Goal: Task Accomplishment & Management: Use online tool/utility

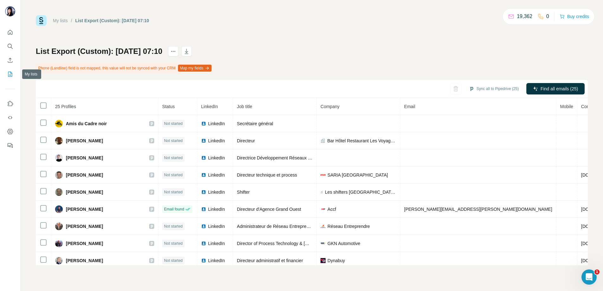
click at [10, 71] on button "My lists" at bounding box center [10, 73] width 10 height 11
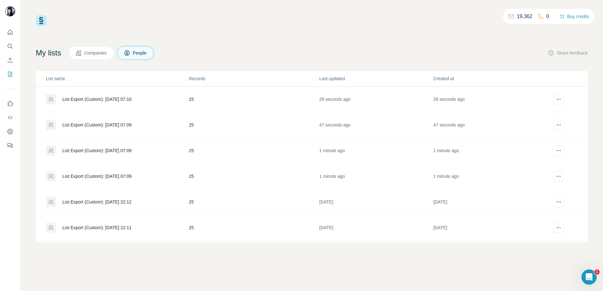
click at [96, 175] on div "List Export (Custom): [DATE] 07:09" at bounding box center [96, 176] width 69 height 6
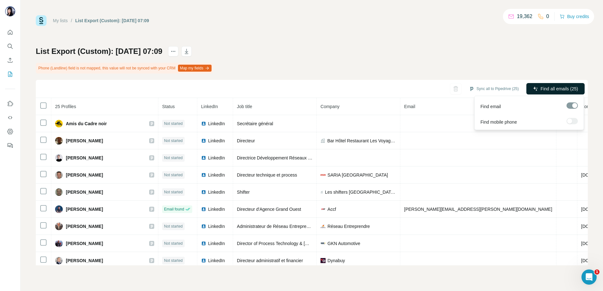
click at [440, 94] on button "Find all emails (25)" at bounding box center [555, 88] width 58 height 11
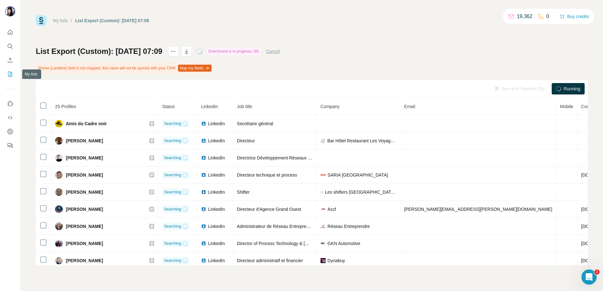
click at [10, 75] on icon "My lists" at bounding box center [10, 74] width 3 height 4
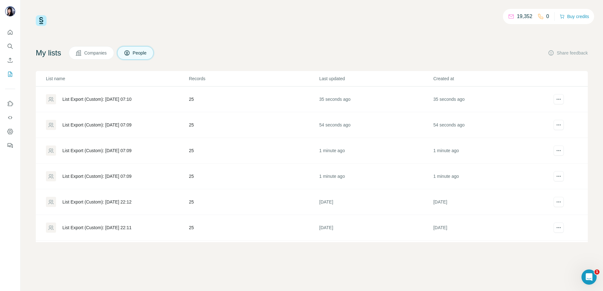
click at [94, 151] on div "List Export (Custom): [DATE] 07:09" at bounding box center [96, 150] width 69 height 6
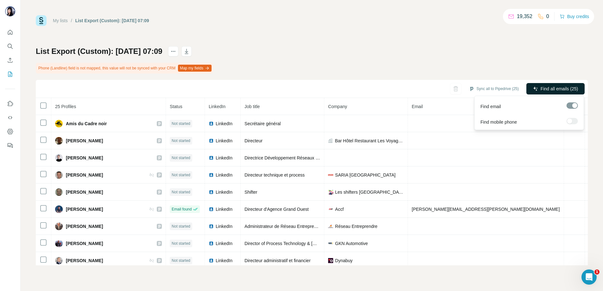
click at [440, 87] on span "Find all emails (25)" at bounding box center [559, 89] width 37 height 6
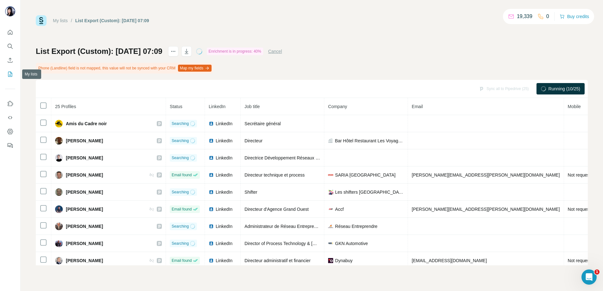
click at [8, 73] on icon "My lists" at bounding box center [10, 74] width 6 height 6
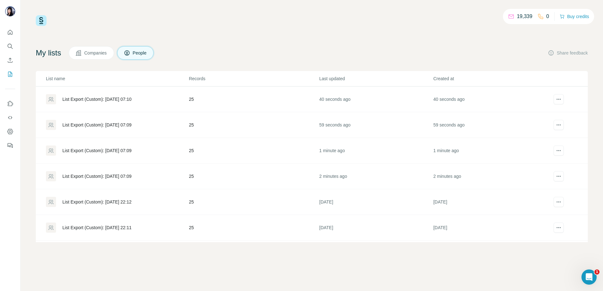
click at [97, 125] on div "List Export (Custom): [DATE] 07:09" at bounding box center [96, 125] width 69 height 6
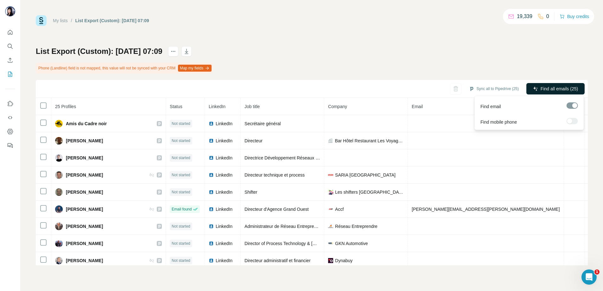
click at [440, 88] on span "Find all emails (25)" at bounding box center [559, 89] width 37 height 6
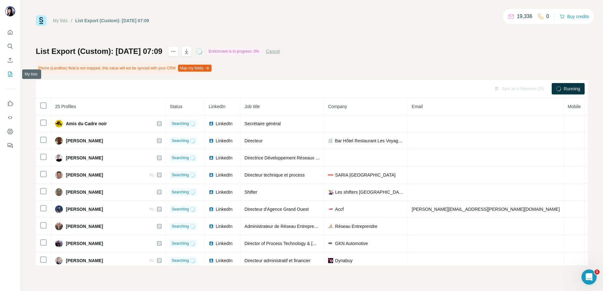
click at [11, 74] on icon "My lists" at bounding box center [10, 74] width 6 height 6
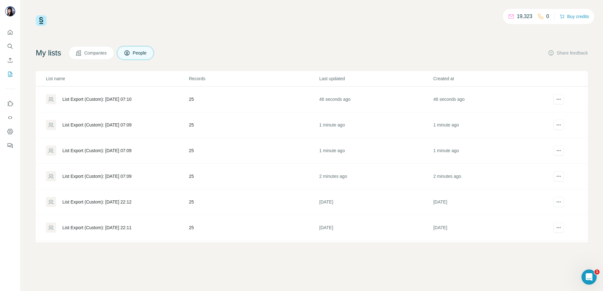
click at [125, 97] on div "List Export (Custom): [DATE] 07:10" at bounding box center [96, 99] width 69 height 6
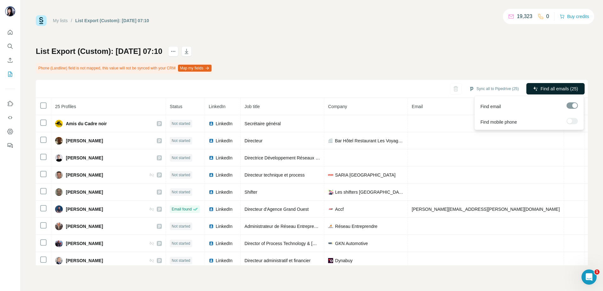
click at [440, 89] on span "Find all emails (25)" at bounding box center [559, 89] width 37 height 6
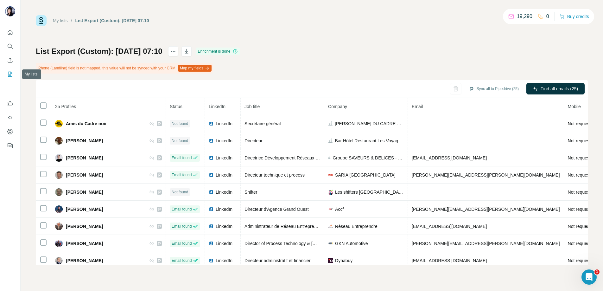
click at [11, 70] on button "My lists" at bounding box center [10, 73] width 10 height 11
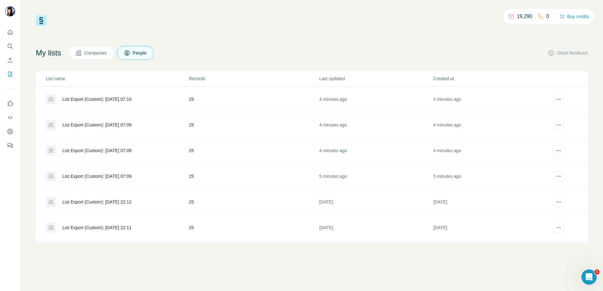
click at [129, 175] on div "List Export (Custom): [DATE] 07:09" at bounding box center [96, 176] width 69 height 6
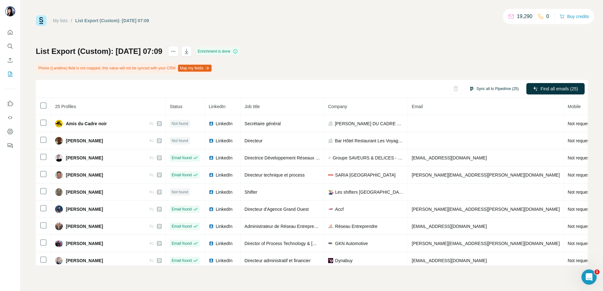
click at [440, 87] on button "Sync all to Pipedrive (25)" at bounding box center [494, 89] width 59 height 10
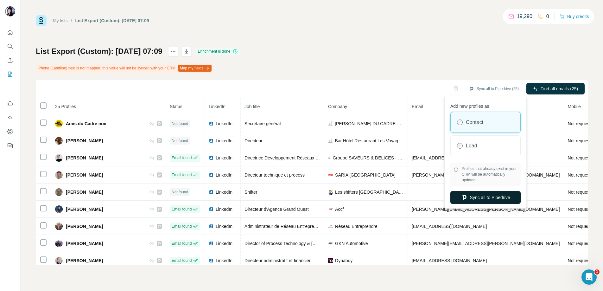
click at [440, 196] on button "Sync all to Pipedrive" at bounding box center [485, 197] width 70 height 13
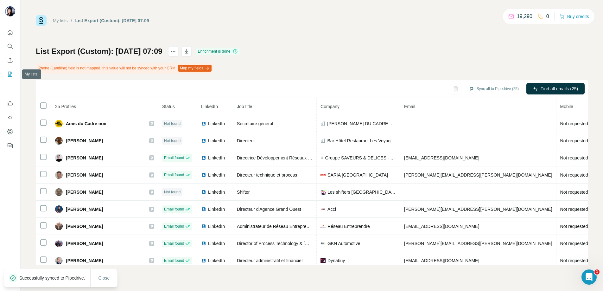
click at [10, 75] on icon "My lists" at bounding box center [10, 74] width 6 height 6
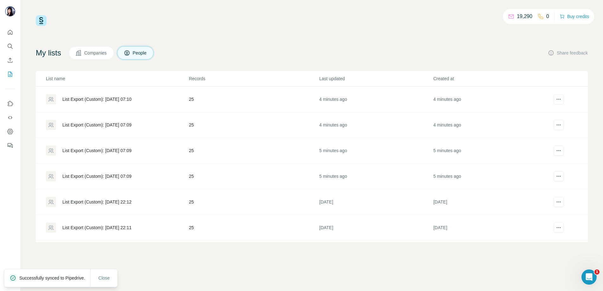
click at [88, 149] on div "List Export (Custom): [DATE] 07:09" at bounding box center [96, 150] width 69 height 6
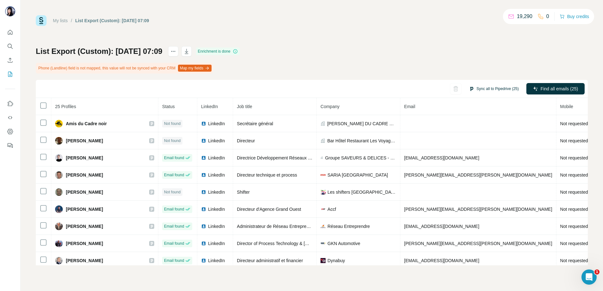
click at [440, 91] on button "Sync all to Pipedrive (25)" at bounding box center [494, 89] width 59 height 10
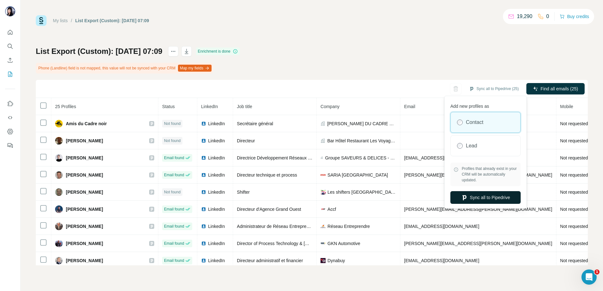
click at [440, 197] on button "Sync all to Pipedrive" at bounding box center [485, 197] width 70 height 13
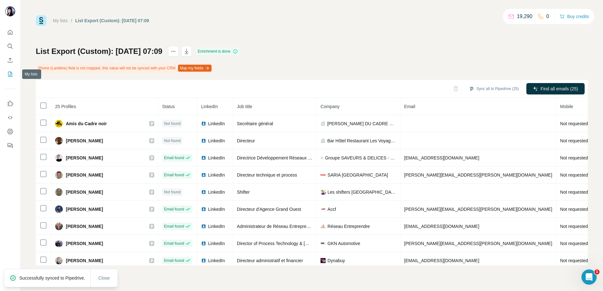
click at [14, 72] on button "My lists" at bounding box center [10, 73] width 10 height 11
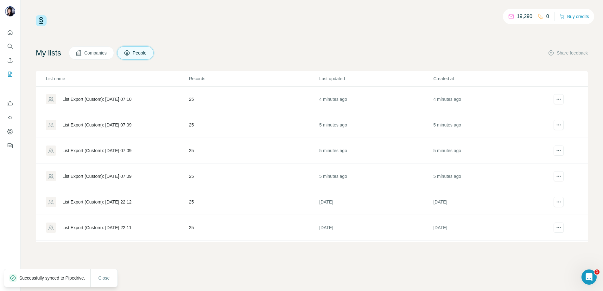
click at [83, 124] on div "List Export (Custom): [DATE] 07:09" at bounding box center [96, 125] width 69 height 6
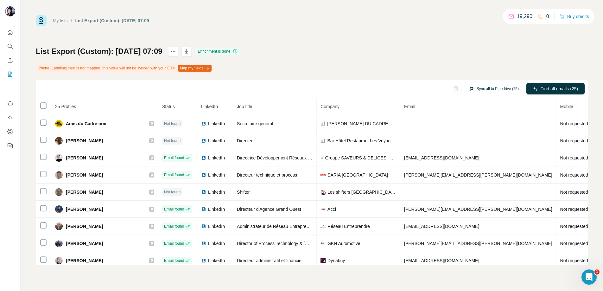
click at [440, 86] on button "Sync all to Pipedrive (25)" at bounding box center [494, 89] width 59 height 10
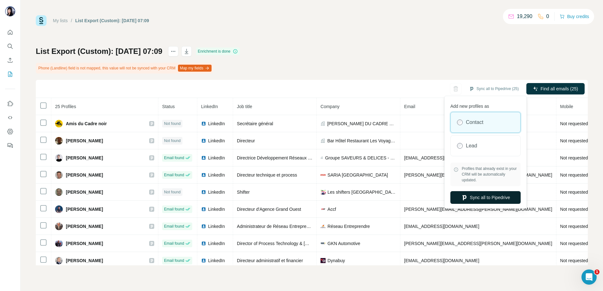
click at [440, 195] on button "Sync all to Pipedrive" at bounding box center [485, 197] width 70 height 13
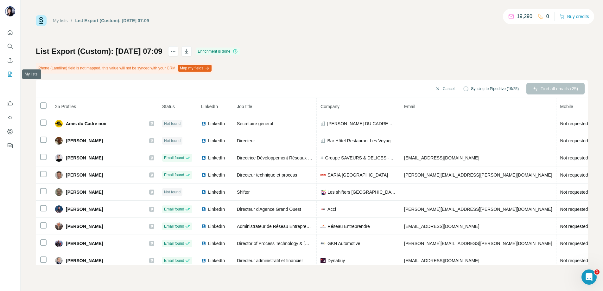
click at [10, 75] on icon "My lists" at bounding box center [10, 74] width 6 height 6
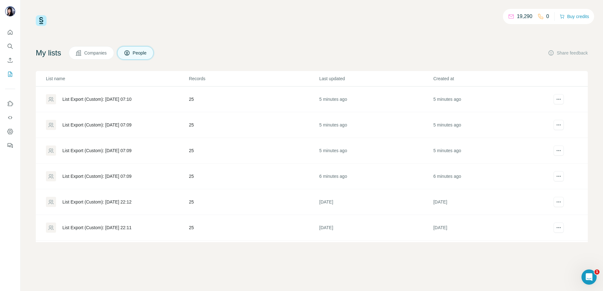
click at [98, 100] on div "List Export (Custom): [DATE] 07:10" at bounding box center [96, 99] width 69 height 6
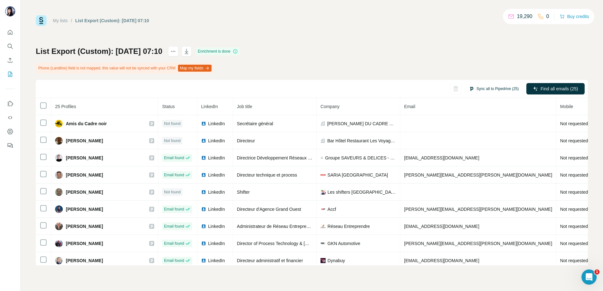
click at [440, 84] on button "Sync all to Pipedrive (25)" at bounding box center [494, 89] width 59 height 10
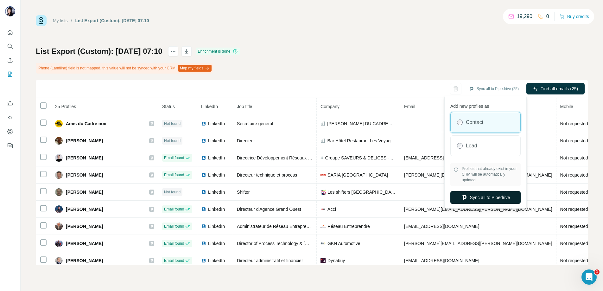
click at [440, 198] on button "Sync all to Pipedrive" at bounding box center [485, 197] width 70 height 13
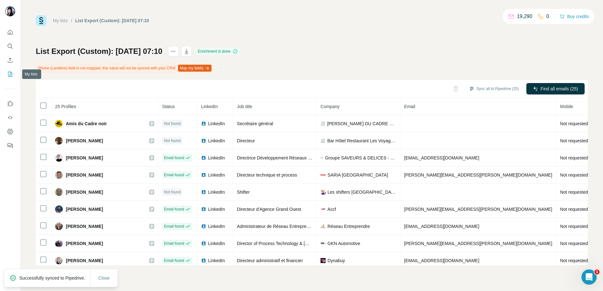
click at [10, 73] on icon "My lists" at bounding box center [10, 74] width 6 height 6
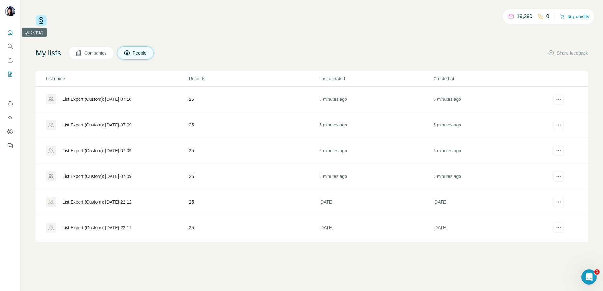
click at [10, 31] on icon "Quick start" at bounding box center [10, 32] width 6 height 6
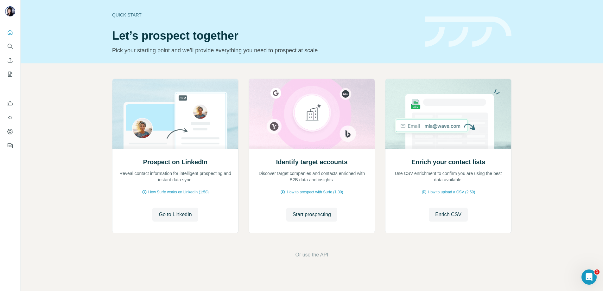
click at [285, 69] on div "Prospect on LinkedIn Reveal contact information for intelligent prospecting and…" at bounding box center [312, 168] width 582 height 210
click at [10, 73] on icon "My lists" at bounding box center [10, 74] width 6 height 6
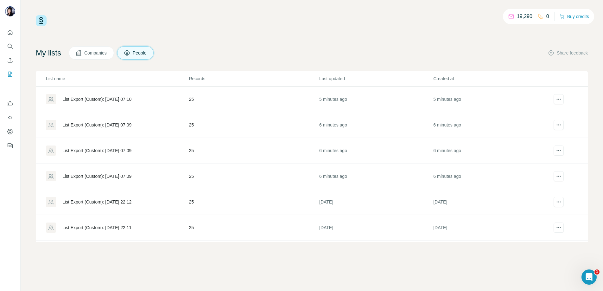
click at [123, 97] on div "List Export (Custom): [DATE] 07:10" at bounding box center [96, 99] width 69 height 6
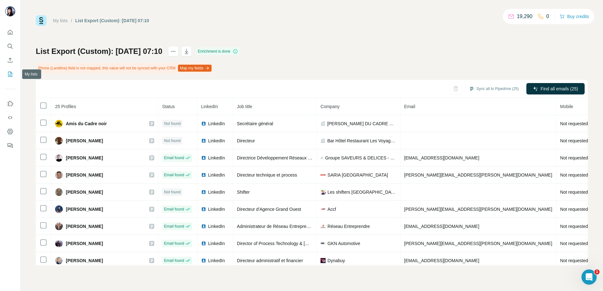
click at [9, 73] on icon "My lists" at bounding box center [10, 74] width 6 height 6
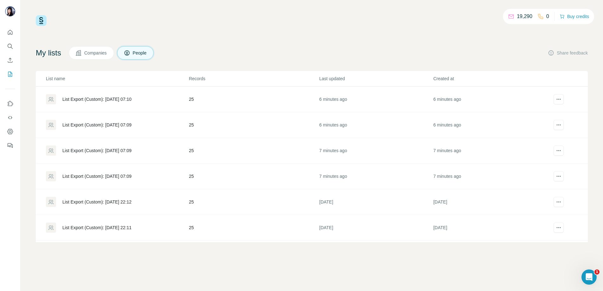
click at [93, 178] on div "List Export (Custom): [DATE] 07:09" at bounding box center [96, 176] width 69 height 6
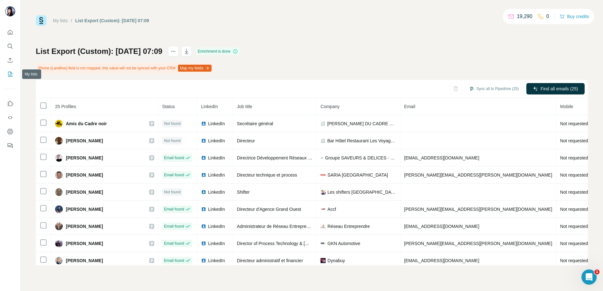
click at [10, 73] on icon "My lists" at bounding box center [10, 74] width 3 height 4
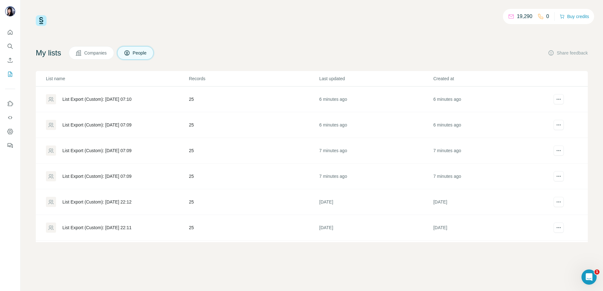
click at [87, 97] on div "List Export (Custom): [DATE] 07:10" at bounding box center [96, 99] width 69 height 6
